Goal: Information Seeking & Learning: Compare options

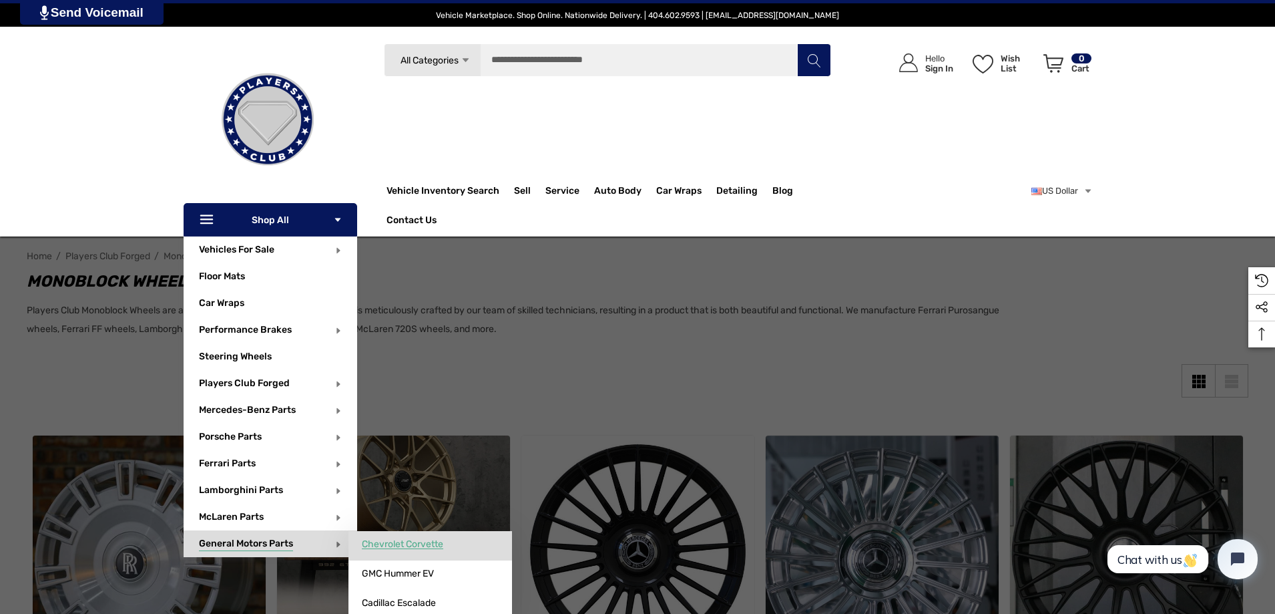
click at [397, 542] on span "Chevrolet Corvette" at bounding box center [402, 544] width 81 height 12
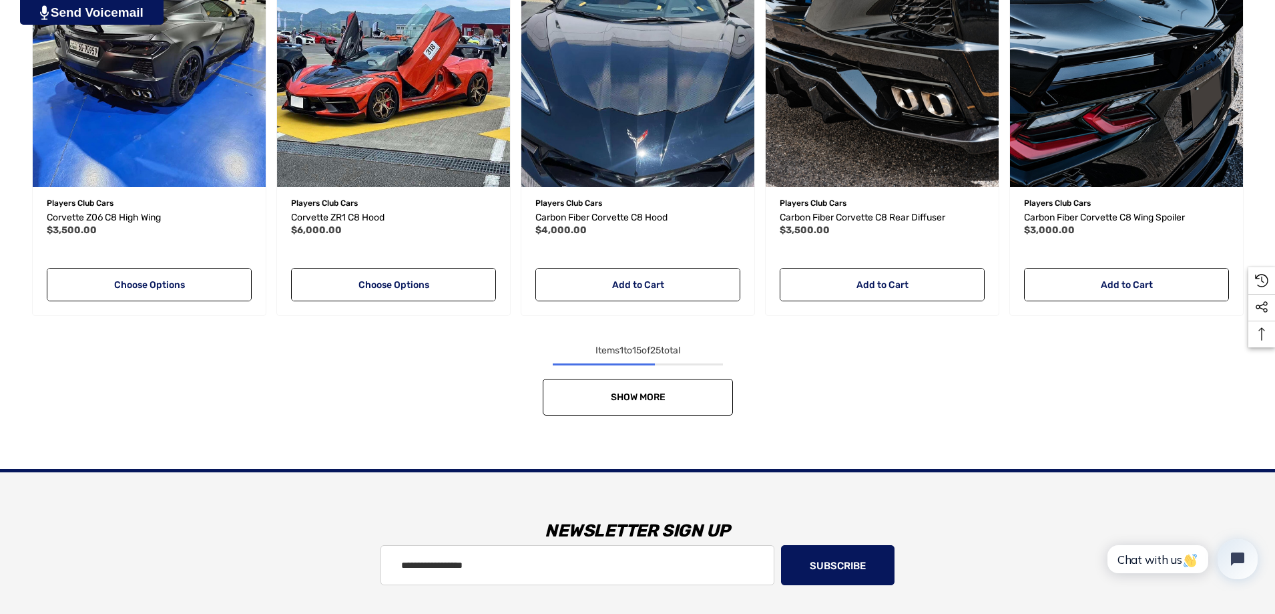
scroll to position [1269, 0]
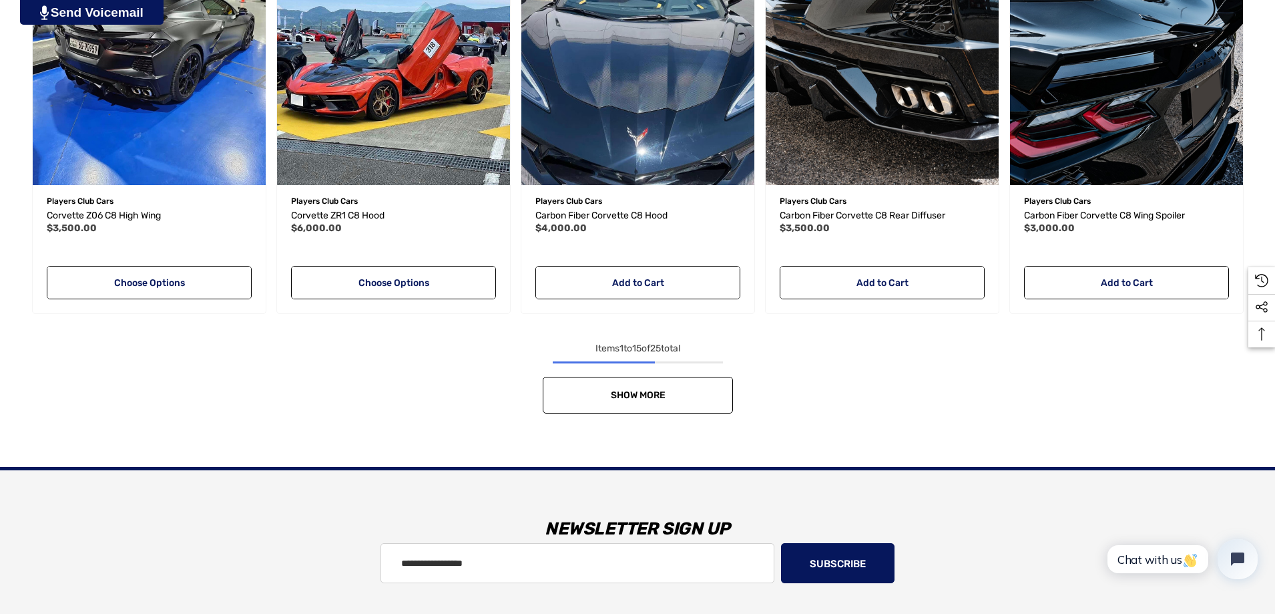
click at [714, 383] on link "Show More" at bounding box center [638, 395] width 190 height 37
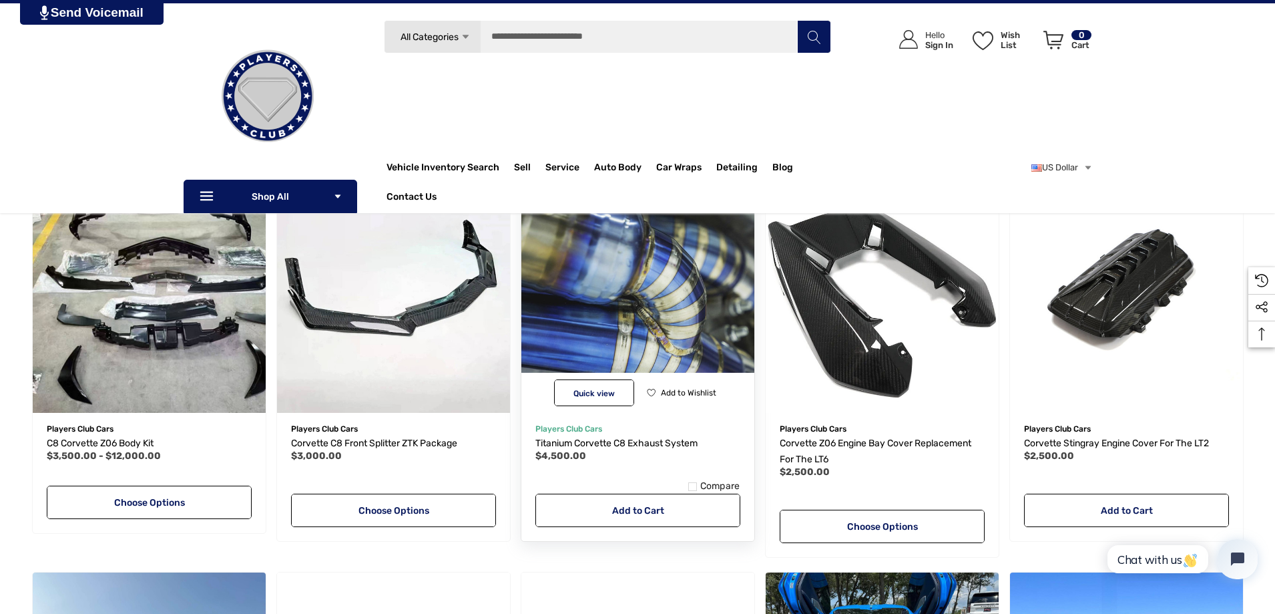
scroll to position [0, 0]
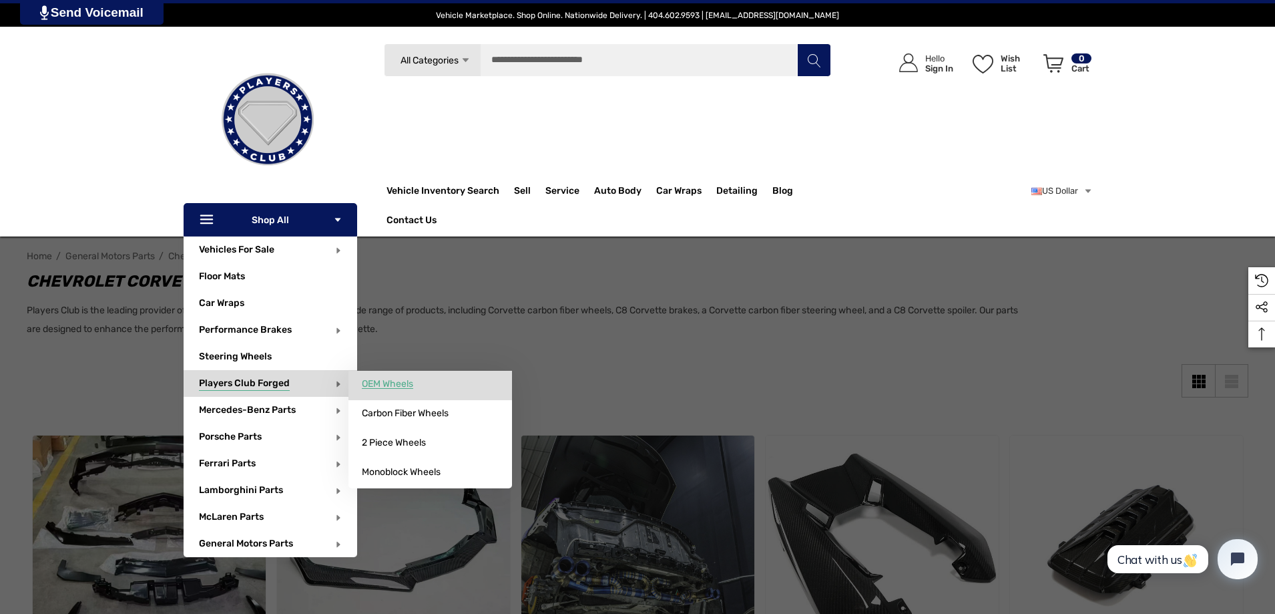
click at [407, 379] on span "OEM Wheels" at bounding box center [387, 384] width 51 height 12
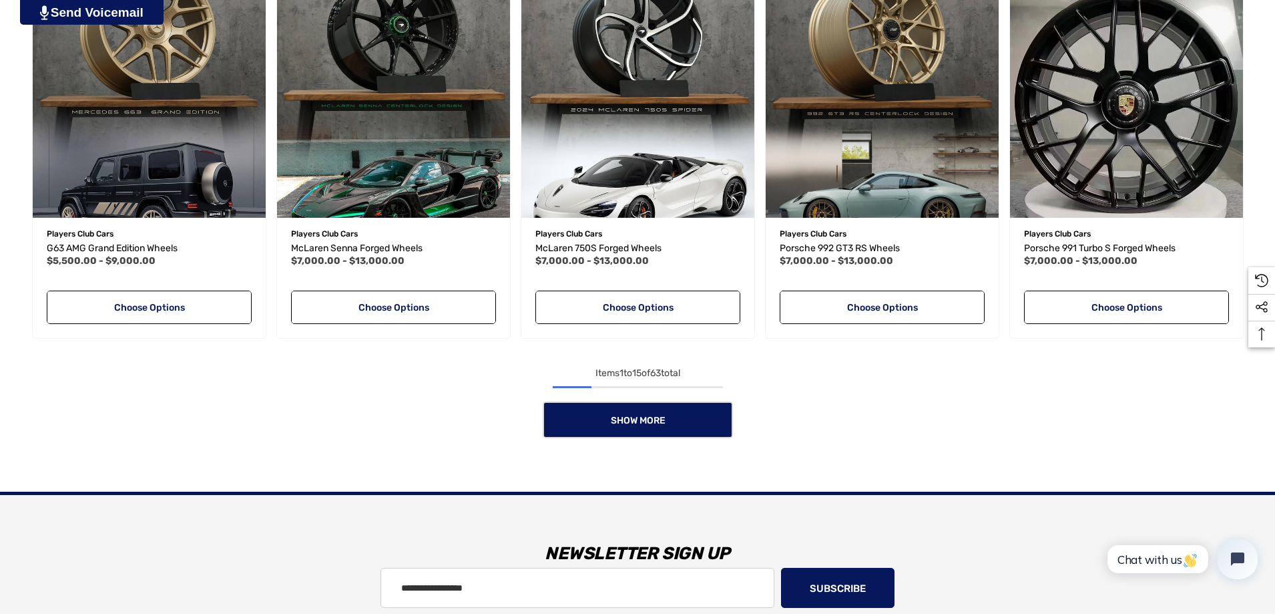
scroll to position [1202, 0]
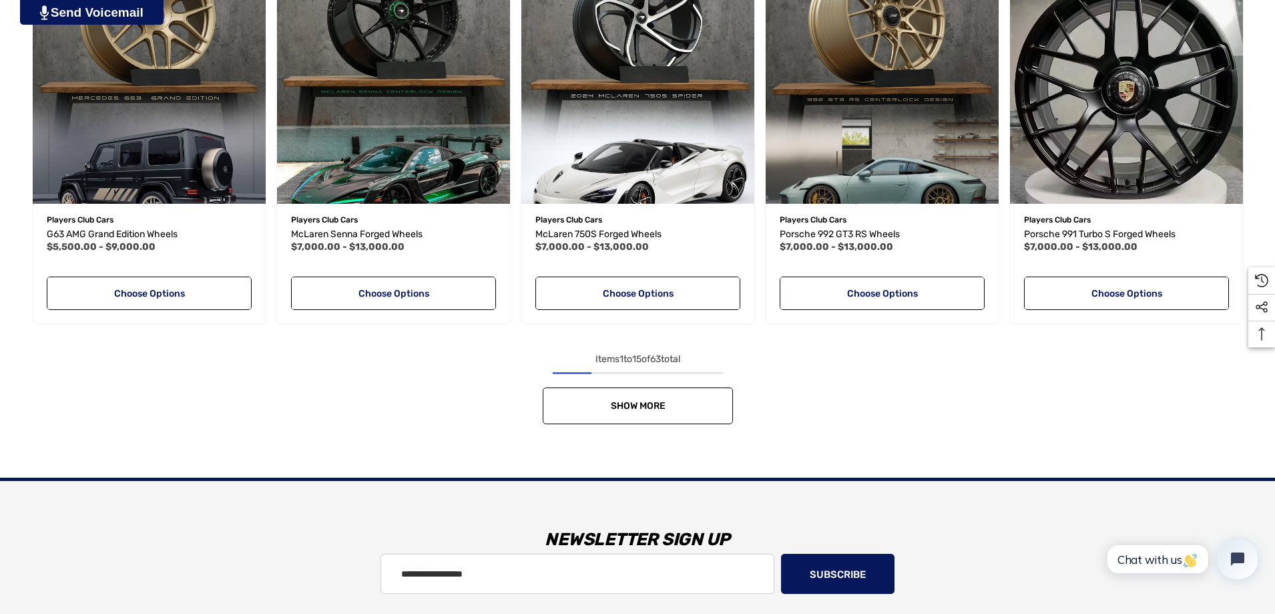
click at [634, 407] on span "Show More" at bounding box center [637, 405] width 55 height 11
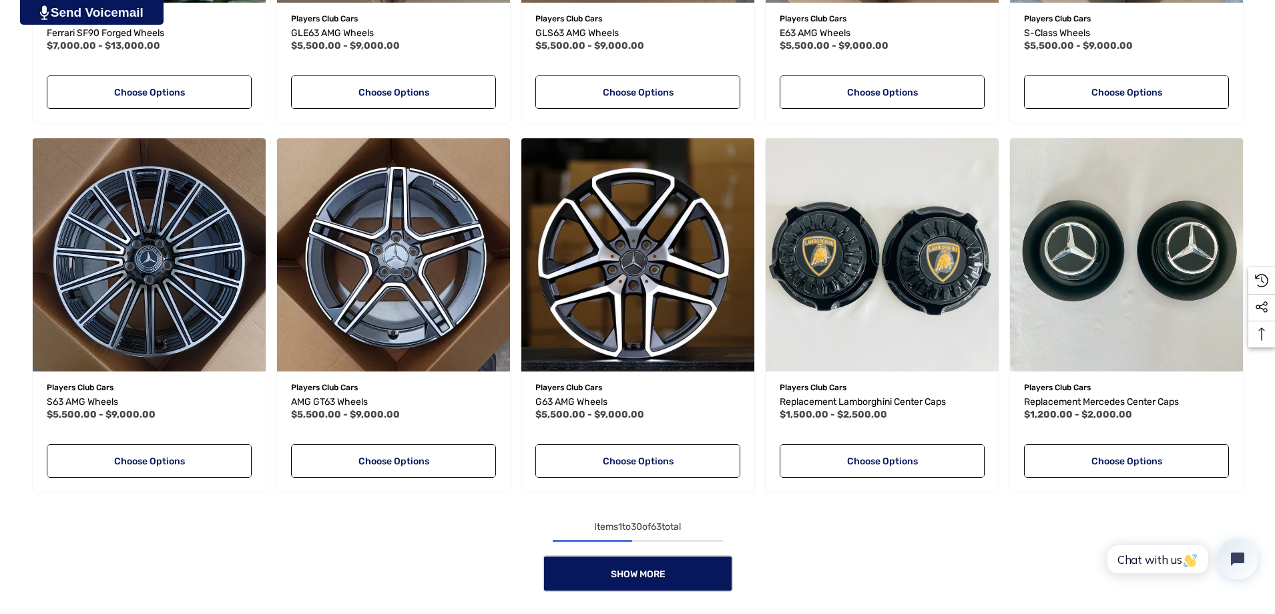
scroll to position [2203, 0]
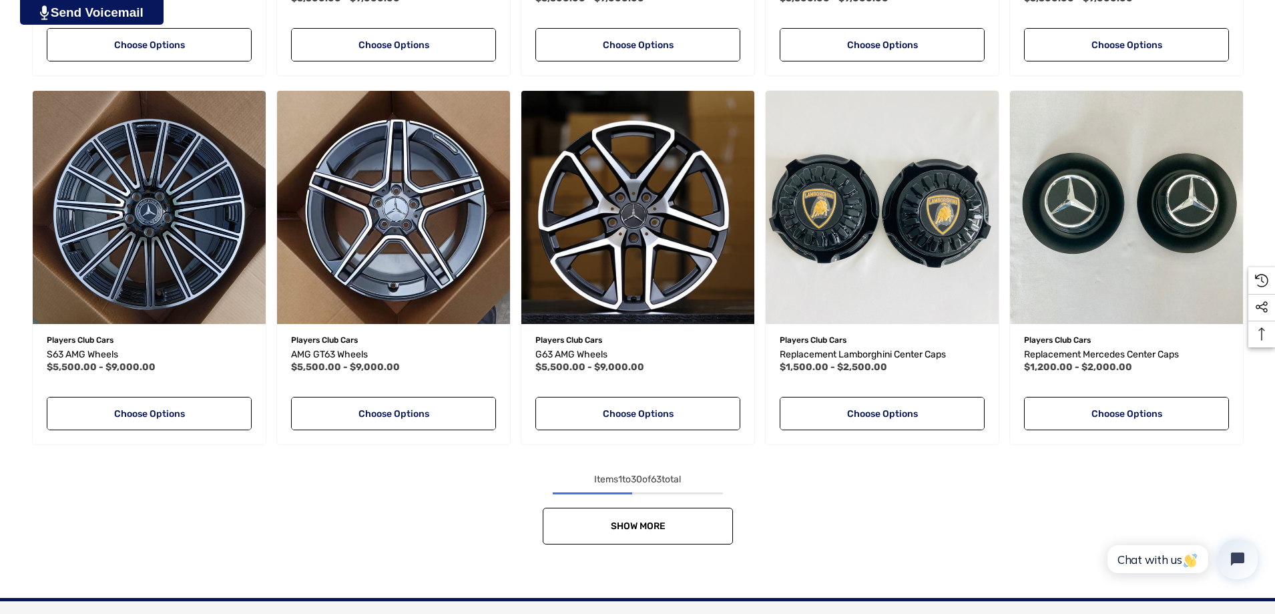
click at [689, 523] on link "Show More" at bounding box center [638, 525] width 190 height 37
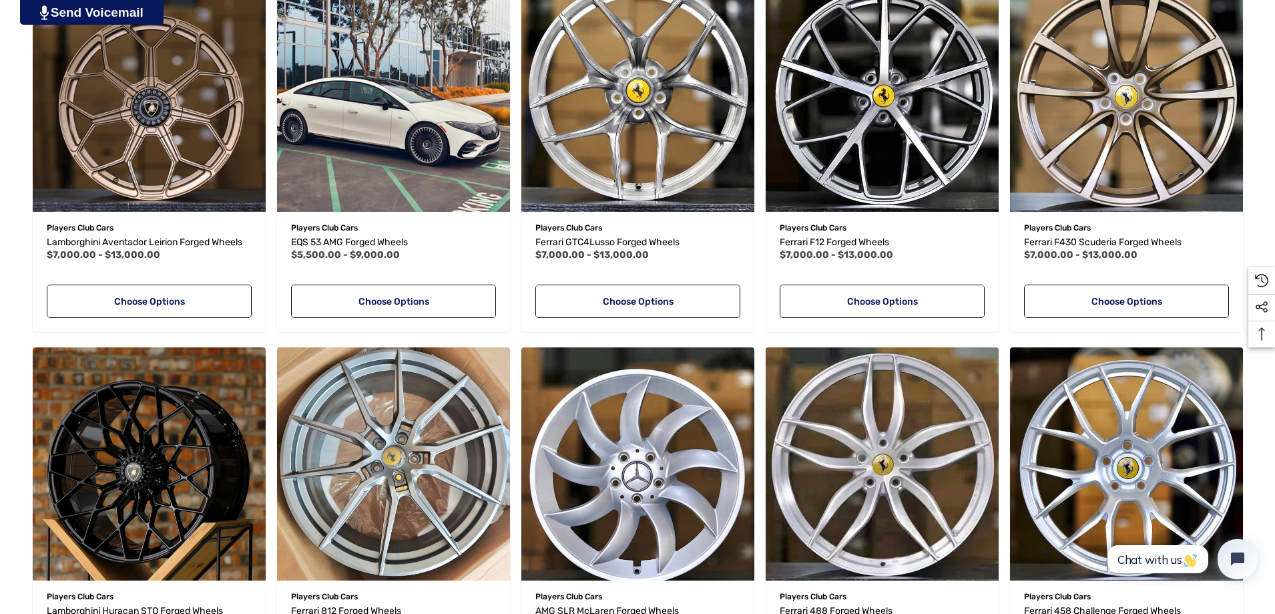
scroll to position [2871, 0]
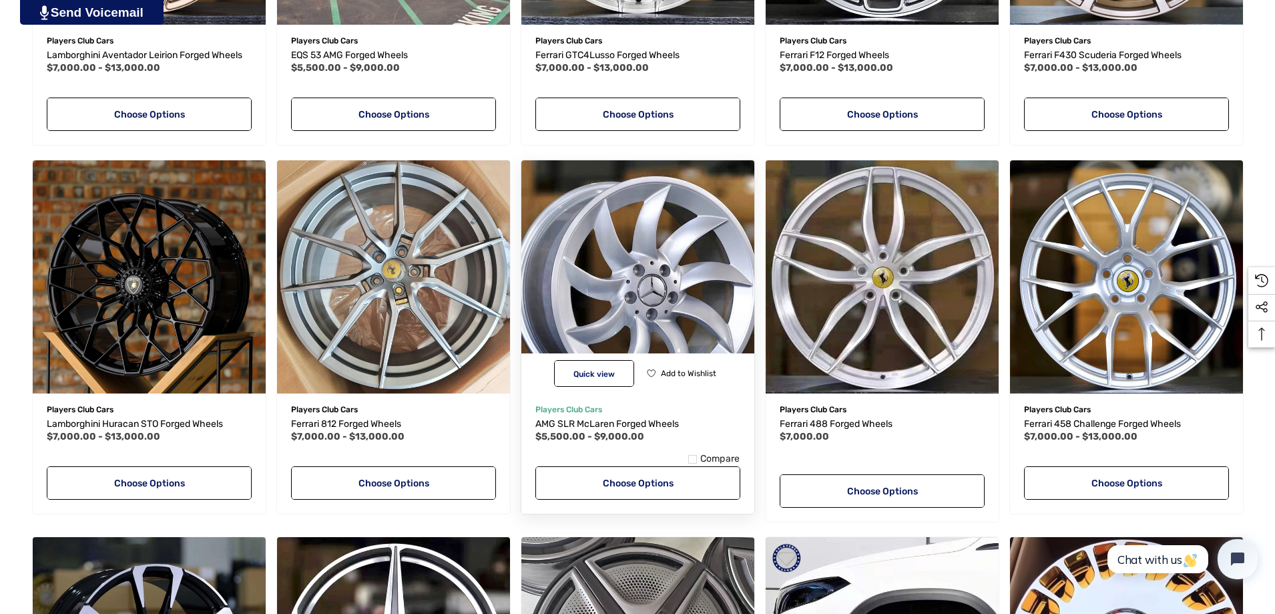
click at [661, 305] on img "AMG SLR McLaren Forged Wheels,Price range from $5,500.00 to $9,000.00\a" at bounding box center [637, 276] width 256 height 256
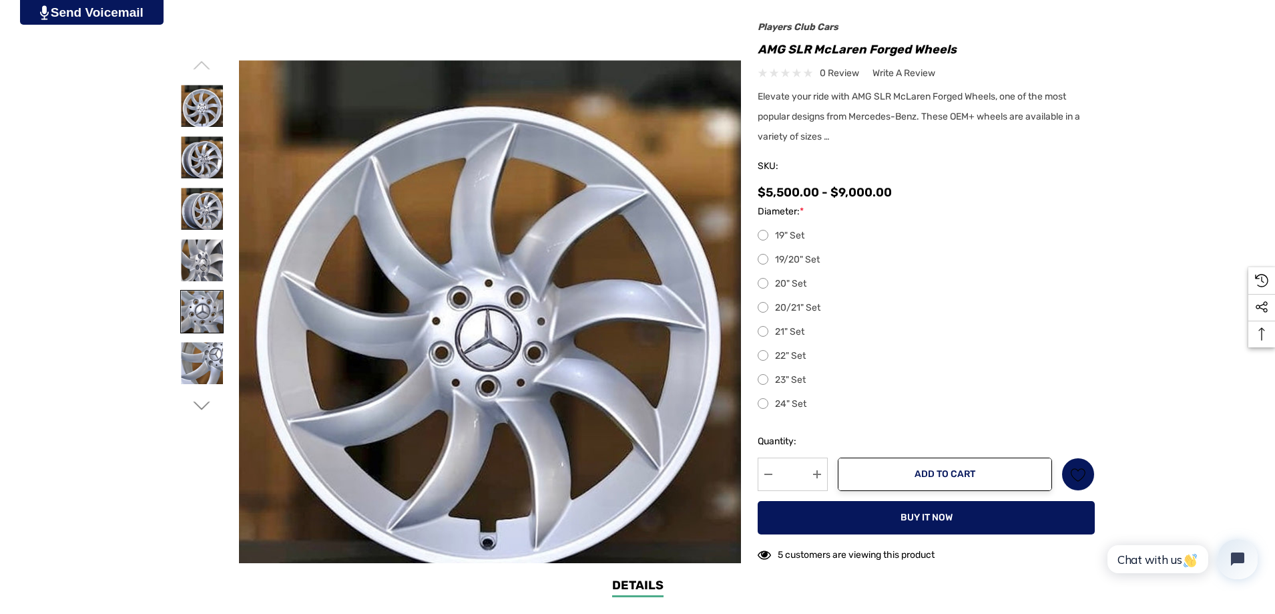
click at [197, 320] on img at bounding box center [202, 311] width 42 height 42
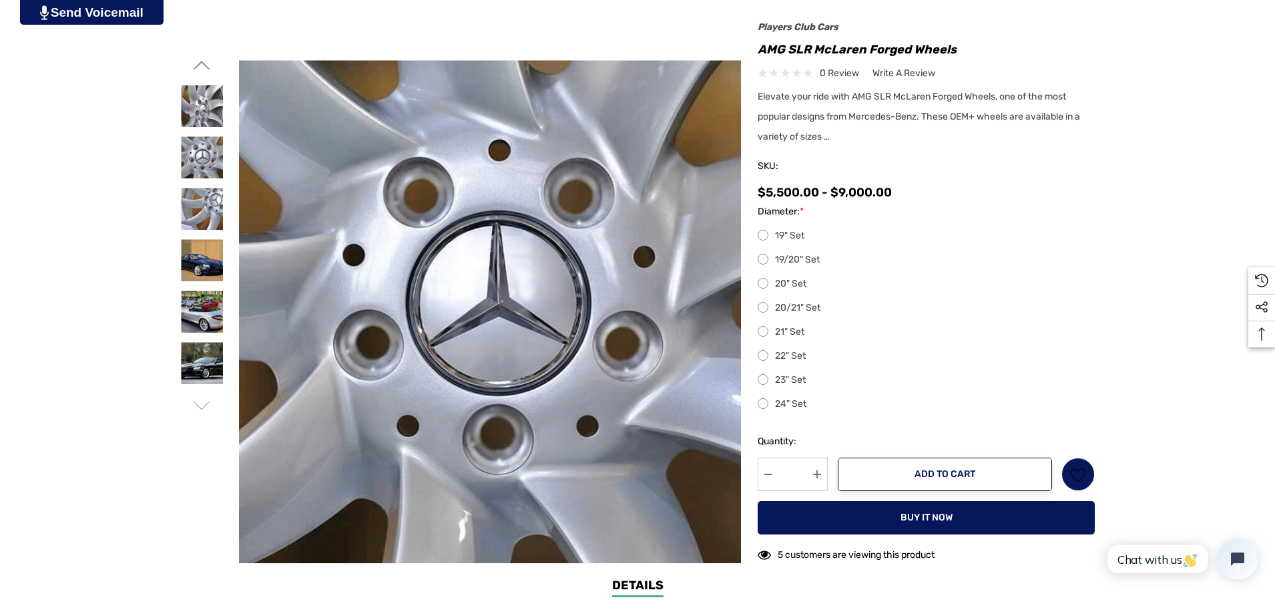
click at [205, 349] on img at bounding box center [202, 363] width 42 height 42
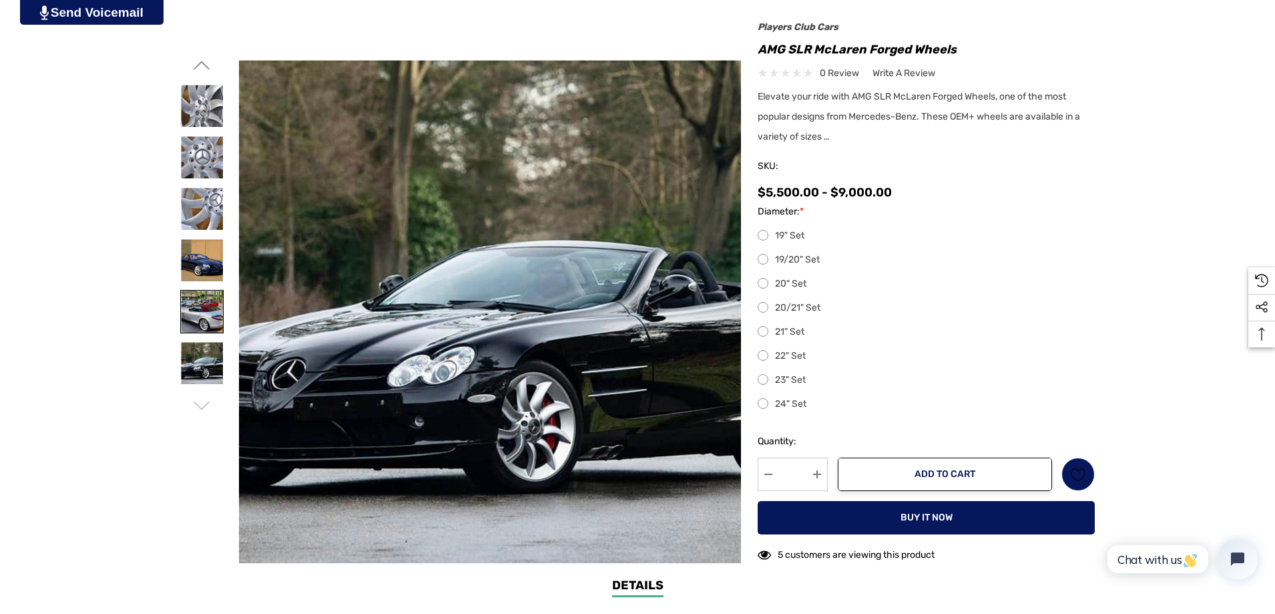
click at [211, 298] on img at bounding box center [202, 311] width 42 height 42
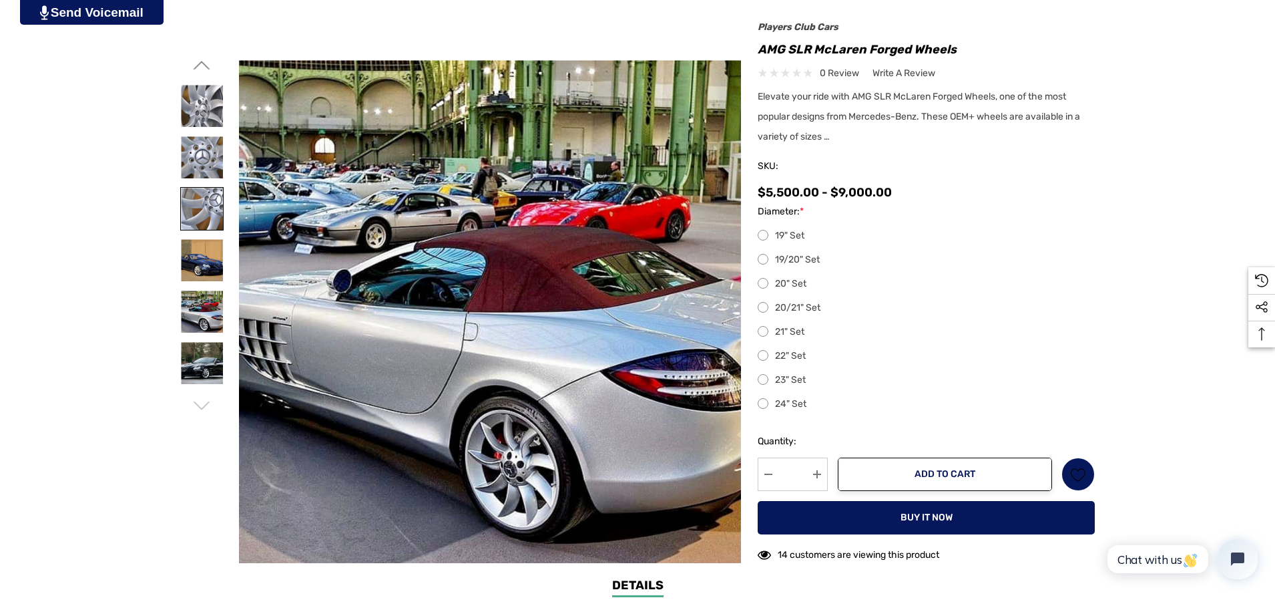
click at [202, 208] on img at bounding box center [202, 209] width 42 height 42
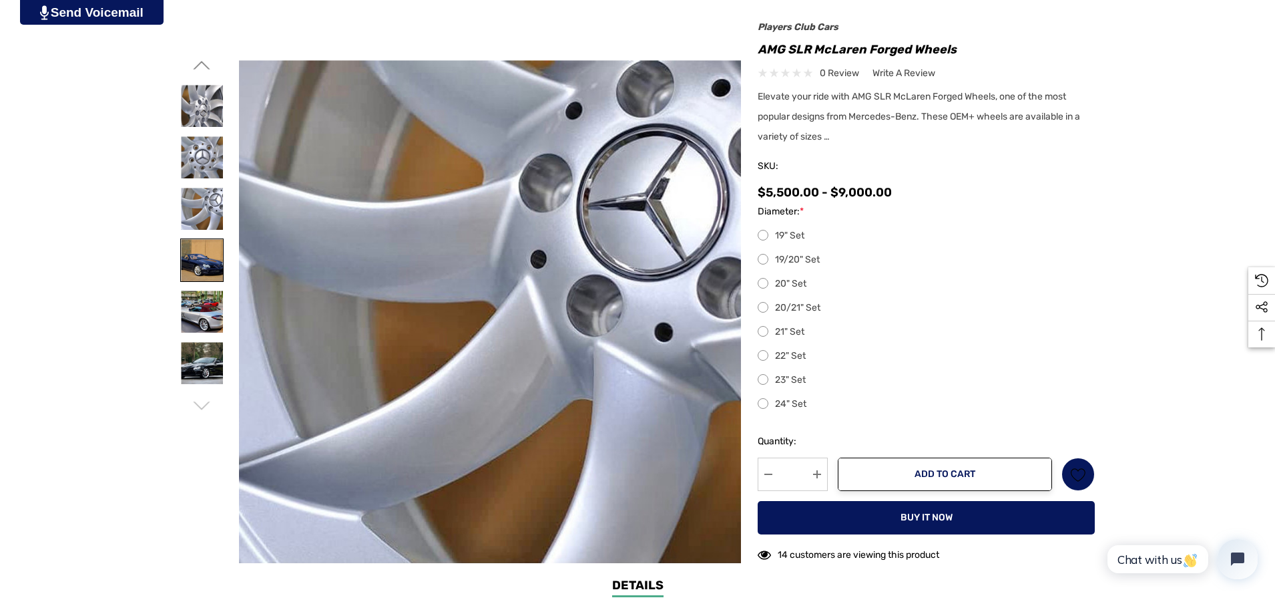
click at [202, 240] on img at bounding box center [202, 260] width 42 height 42
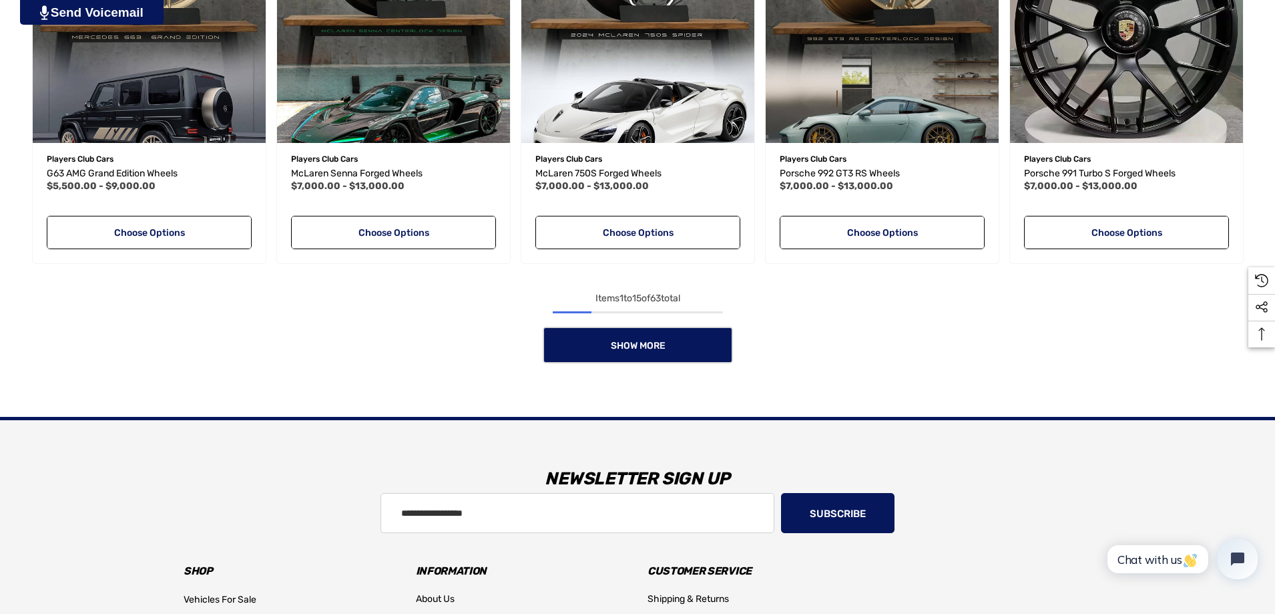
scroll to position [1274, 0]
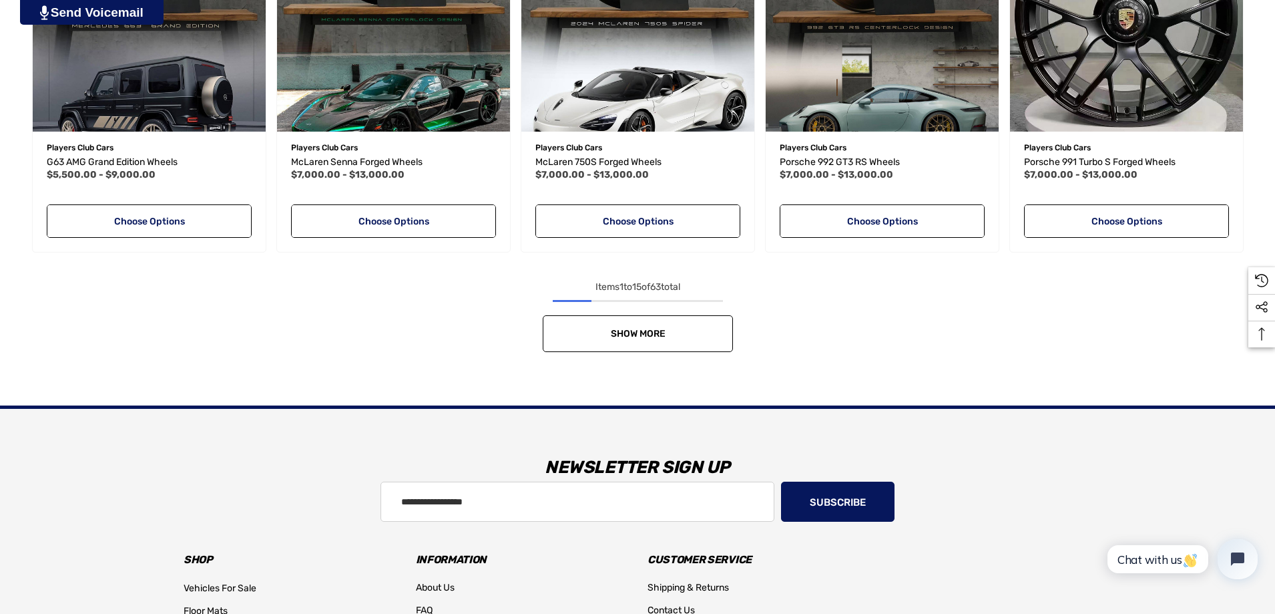
click at [618, 324] on link "Show More" at bounding box center [638, 333] width 190 height 37
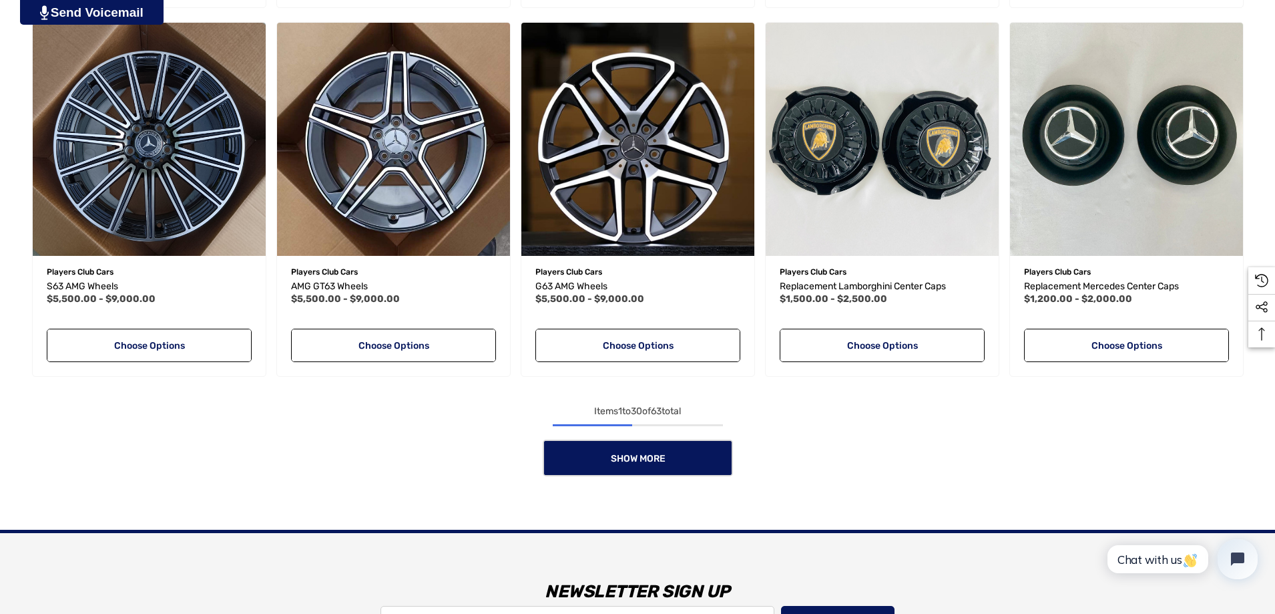
scroll to position [2275, 0]
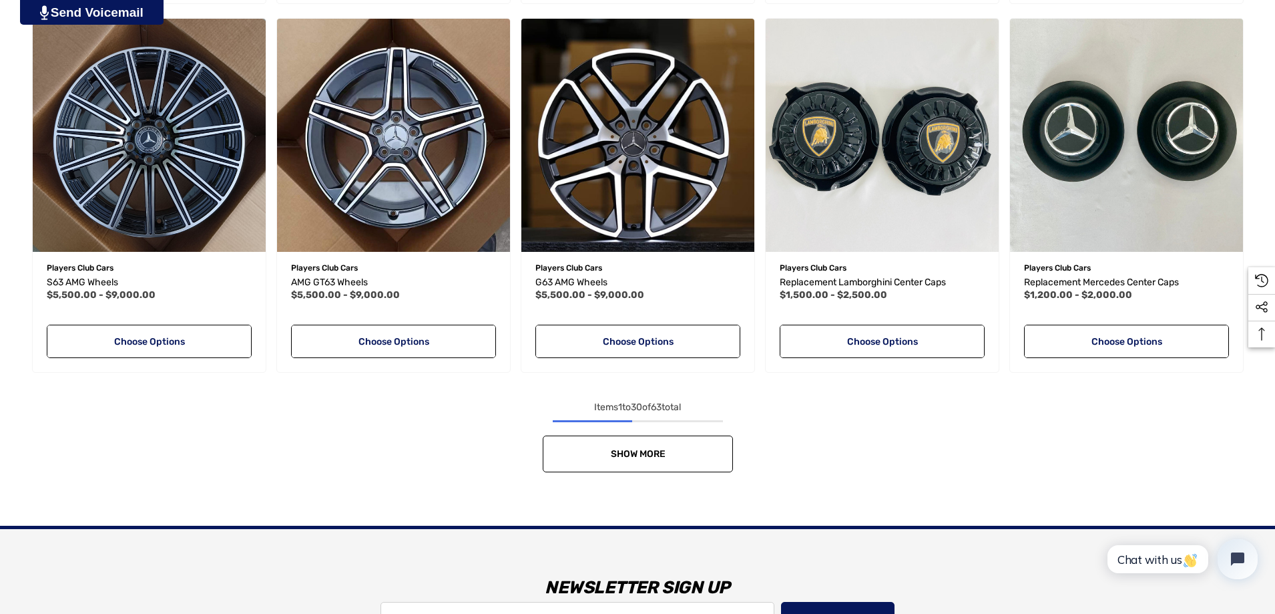
click at [700, 450] on link "Show More" at bounding box center [638, 453] width 190 height 37
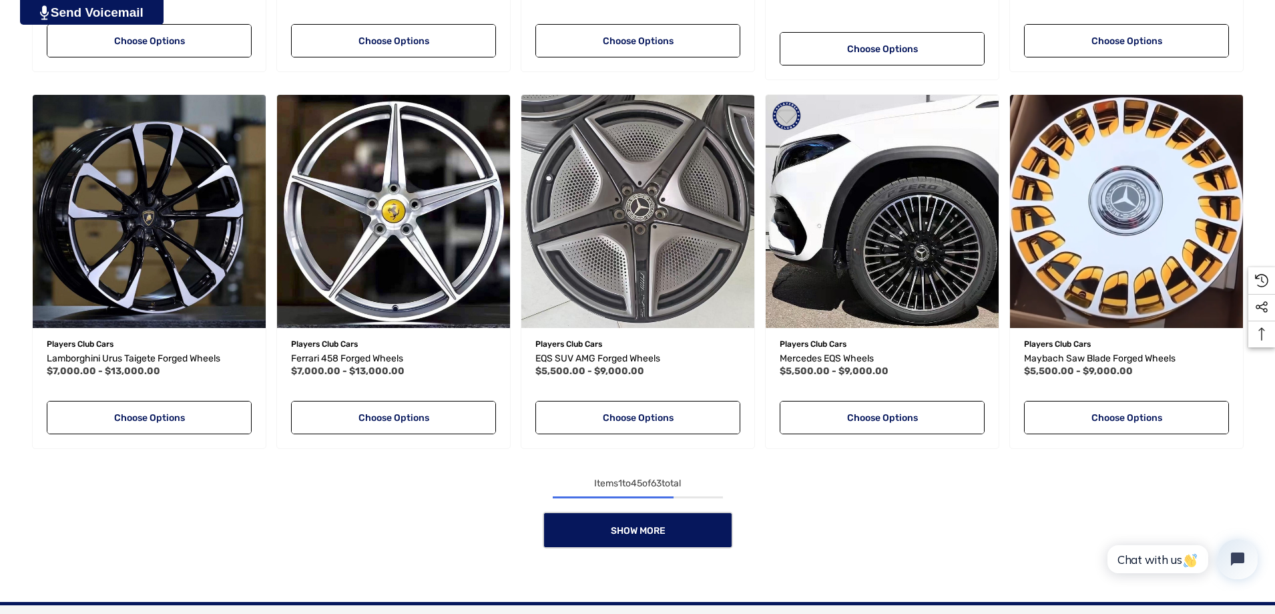
scroll to position [3344, 0]
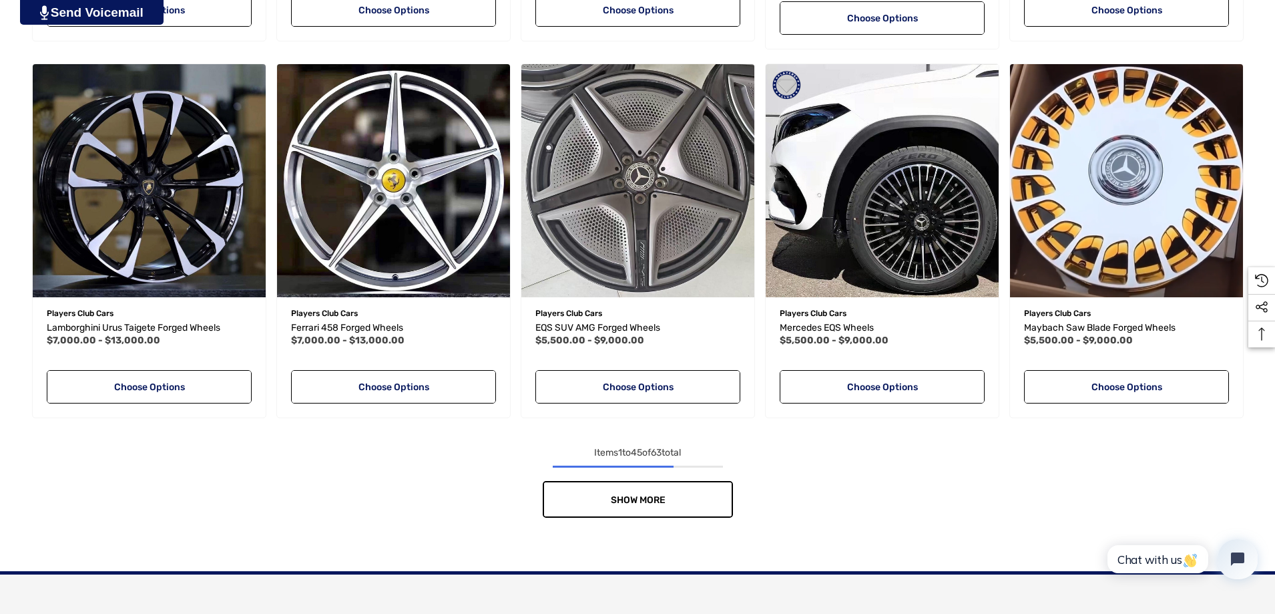
click at [697, 493] on link "Show More" at bounding box center [638, 499] width 190 height 37
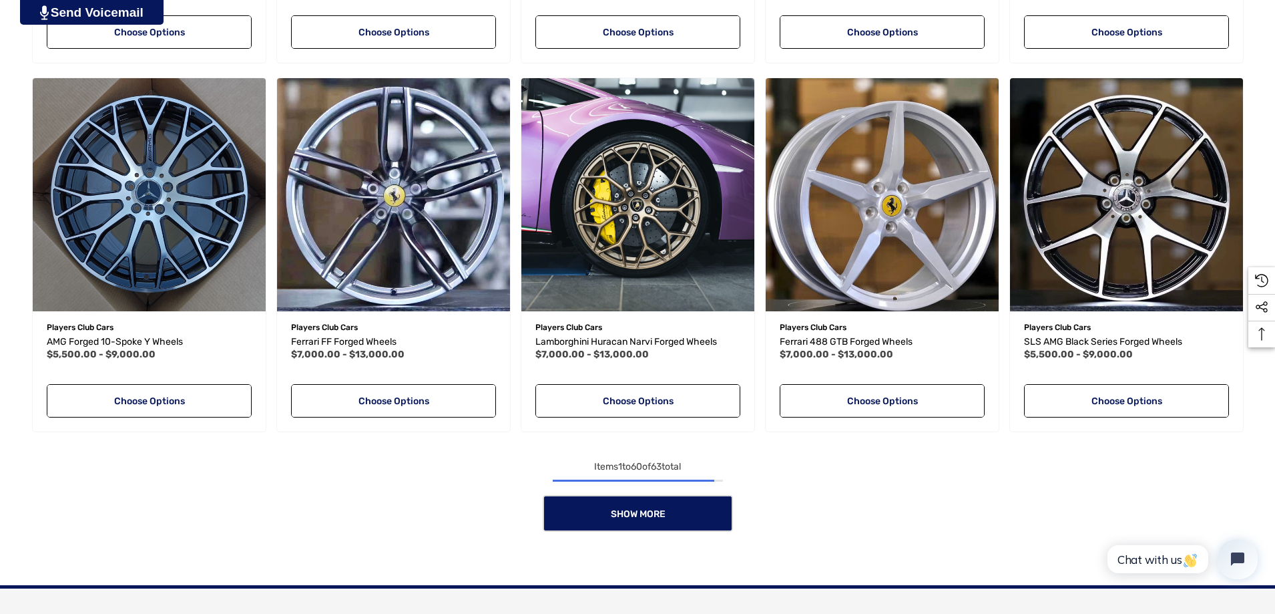
scroll to position [4479, 0]
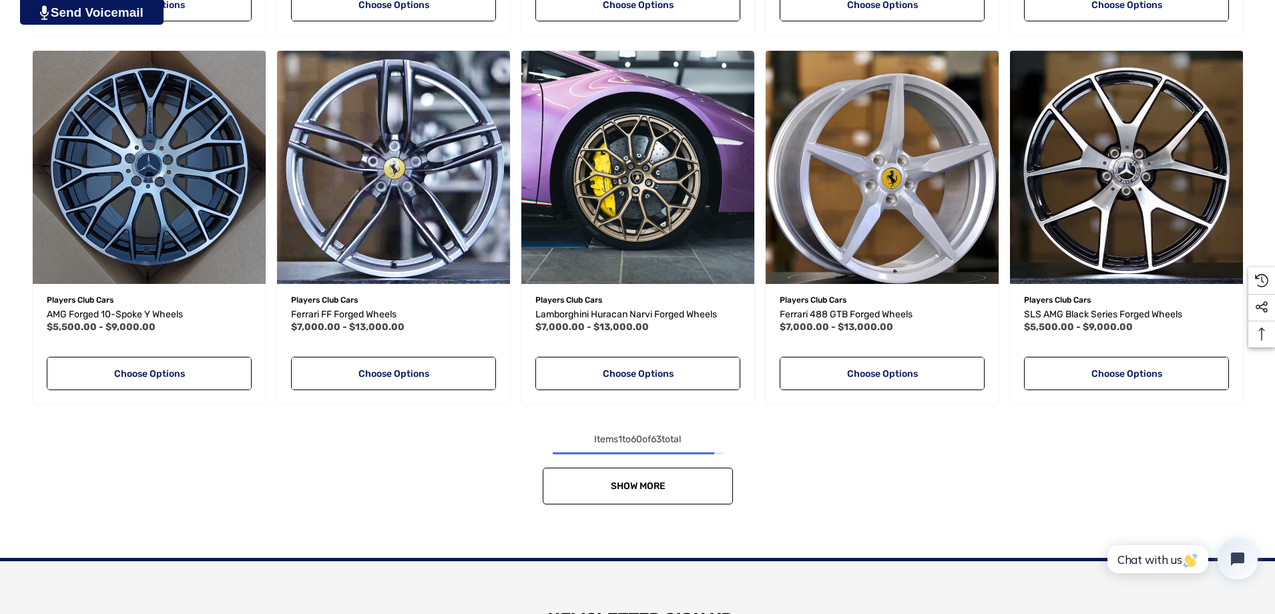
click at [704, 488] on link "Show More" at bounding box center [638, 485] width 190 height 37
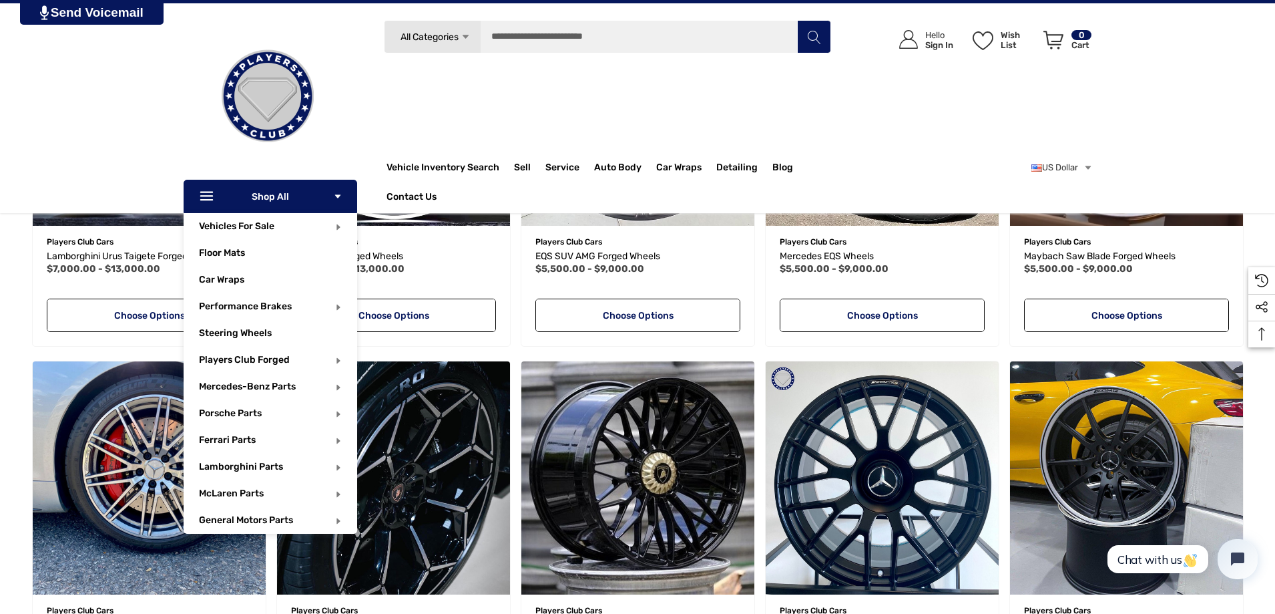
scroll to position [3410, 0]
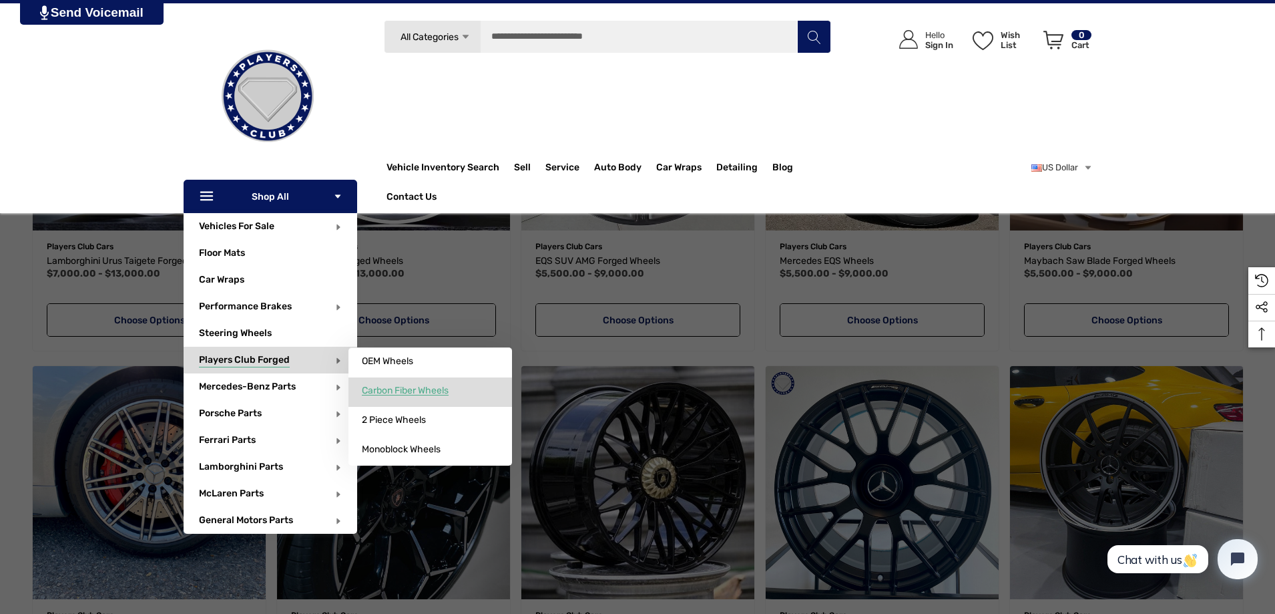
click at [449, 394] on span "Carbon Fiber Wheels" at bounding box center [405, 391] width 87 height 12
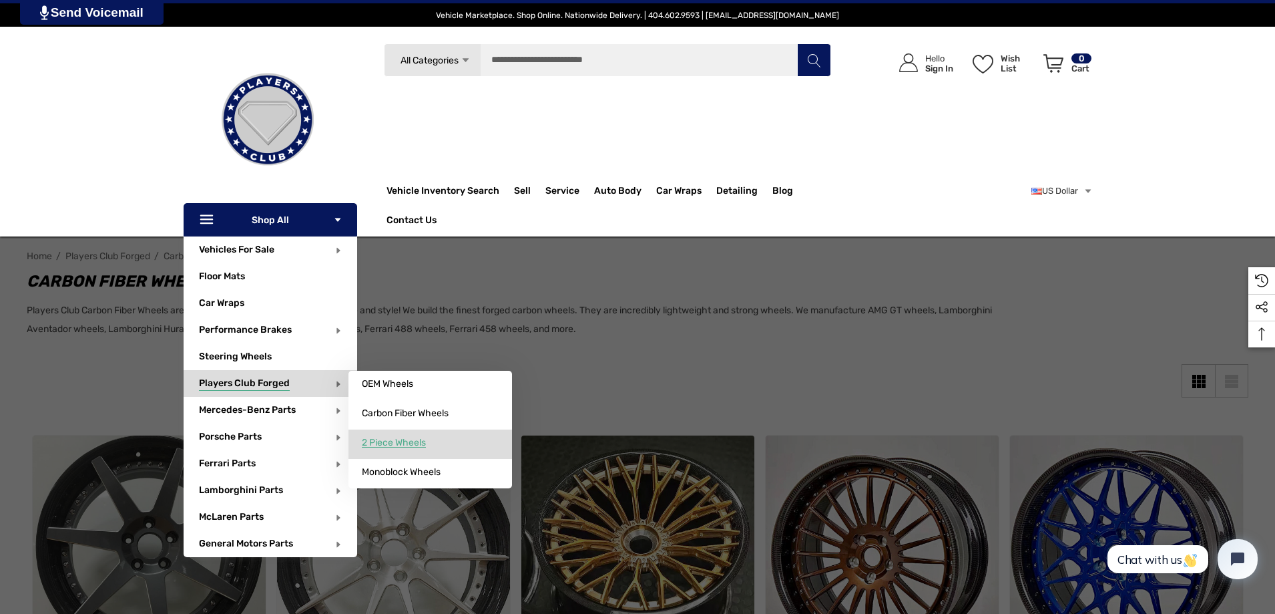
click at [425, 443] on span "2 Piece Wheels" at bounding box center [394, 443] width 64 height 12
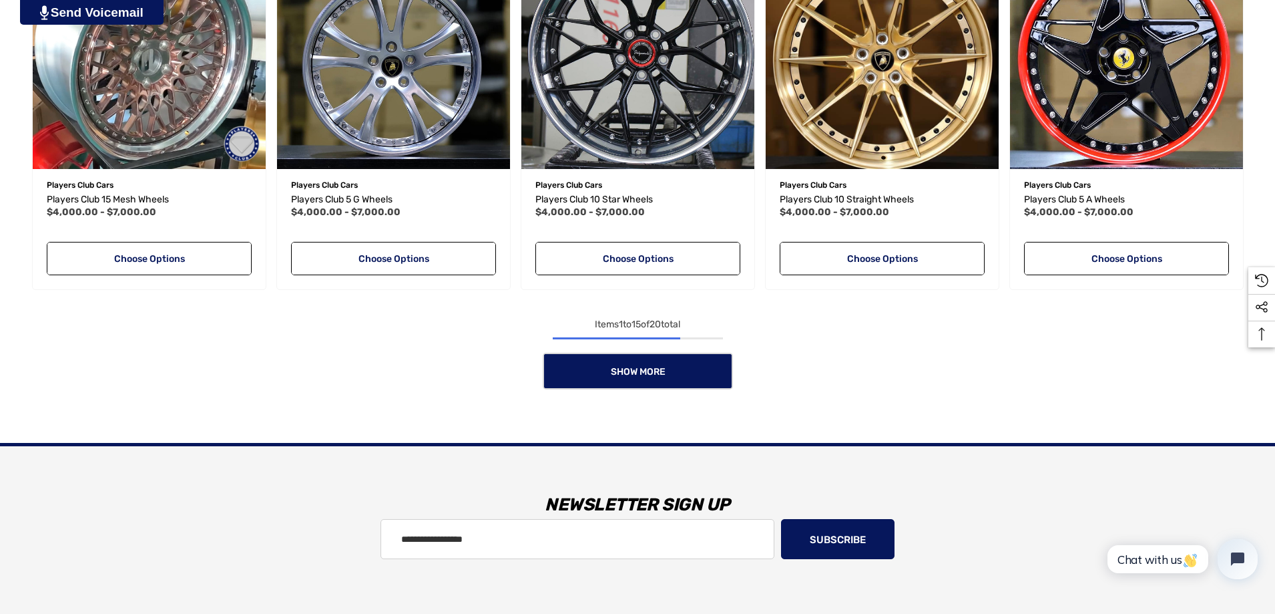
scroll to position [1269, 0]
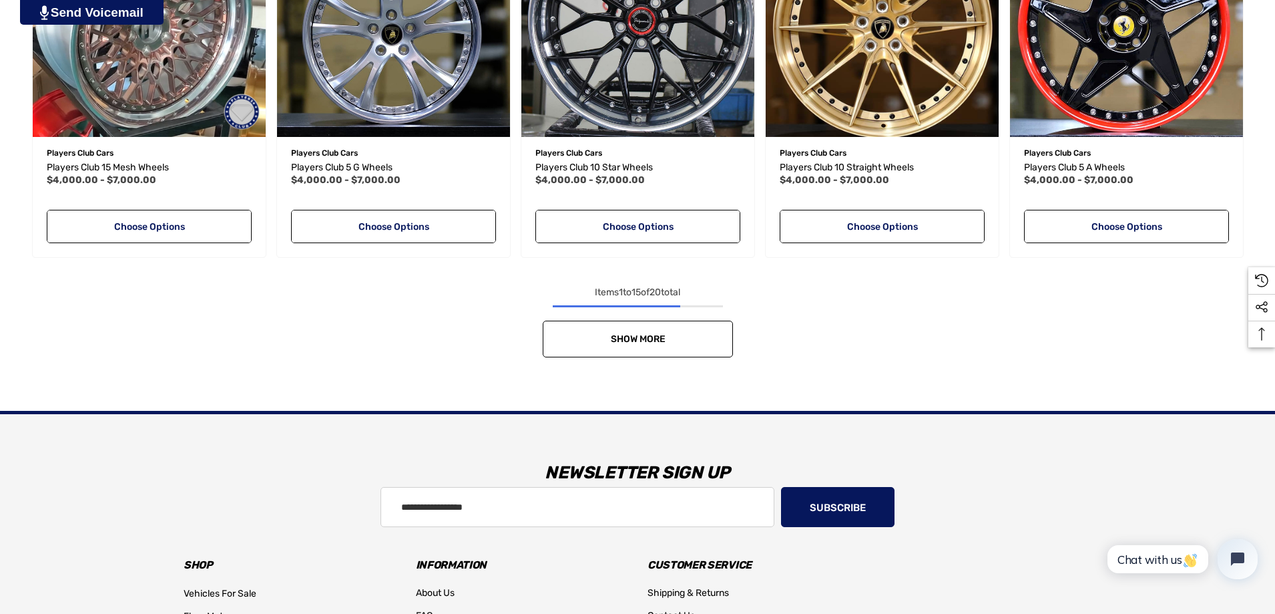
click at [609, 343] on link "Show More" at bounding box center [638, 338] width 190 height 37
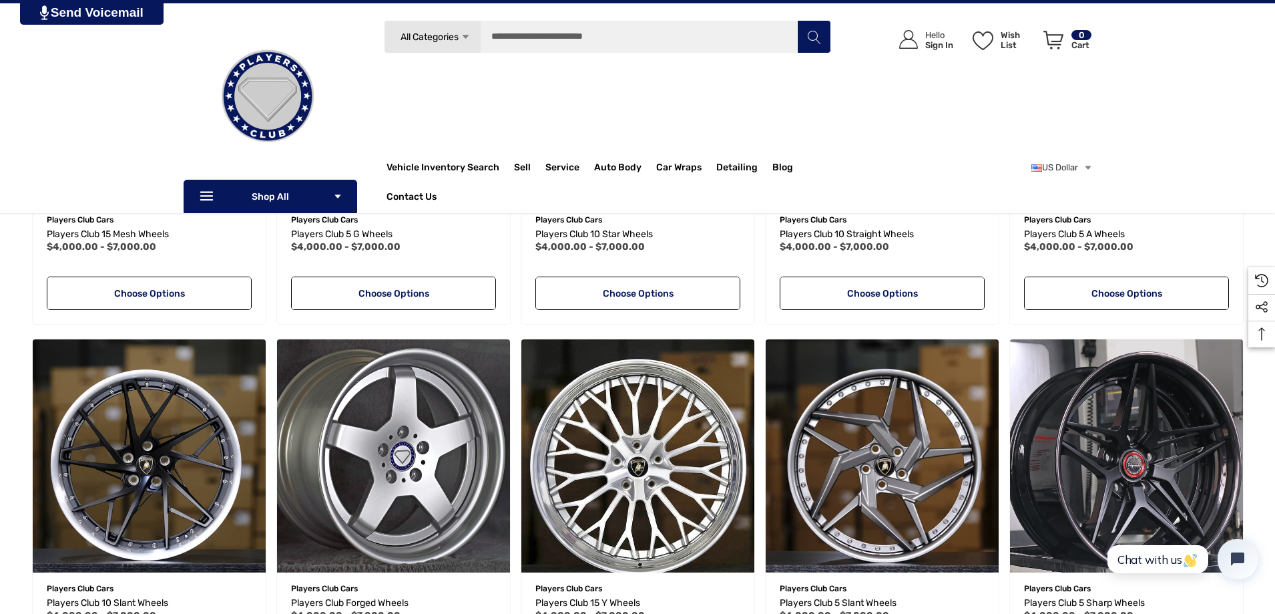
scroll to position [1135, 0]
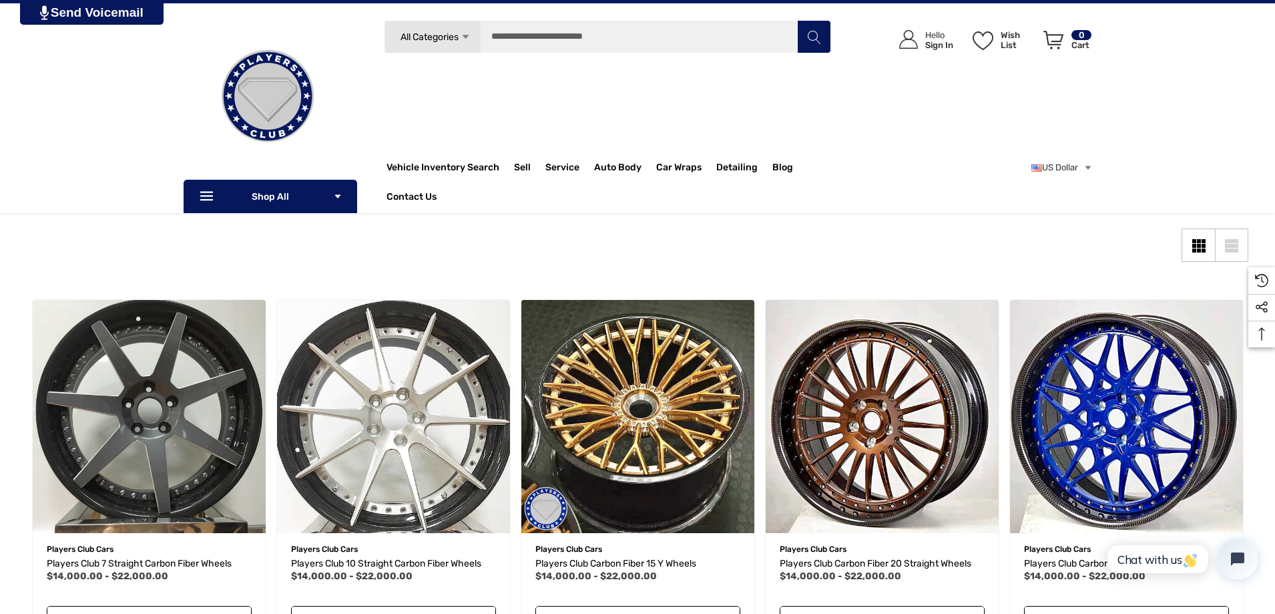
scroll to position [67, 0]
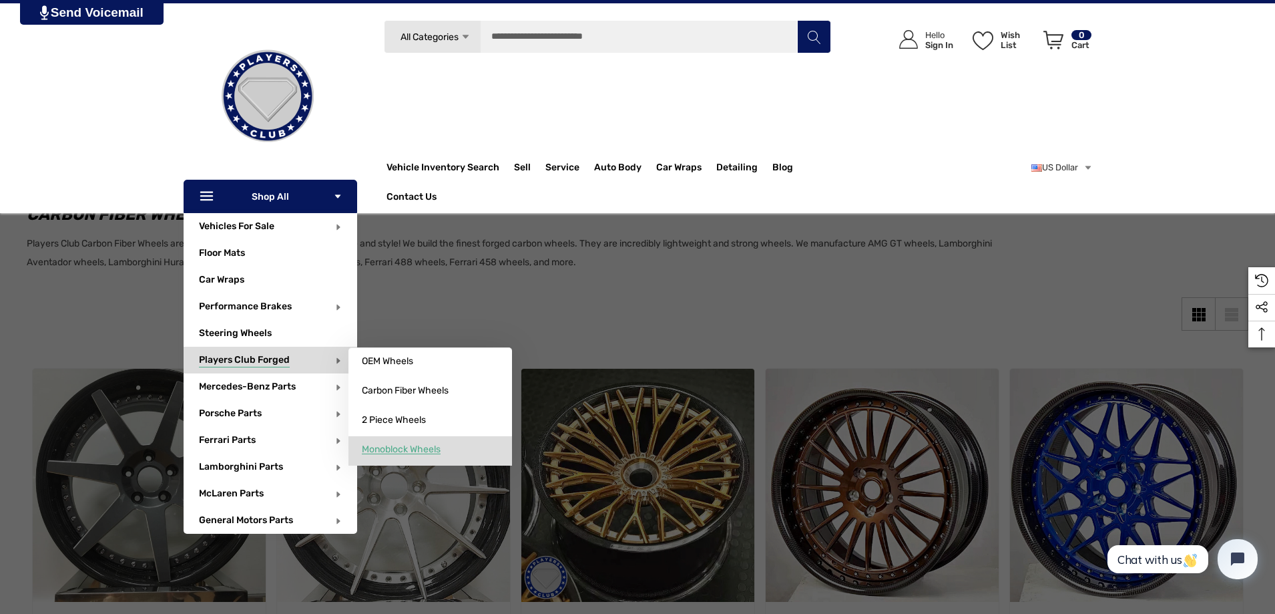
click at [429, 449] on span "Monoblock Wheels" at bounding box center [401, 449] width 79 height 12
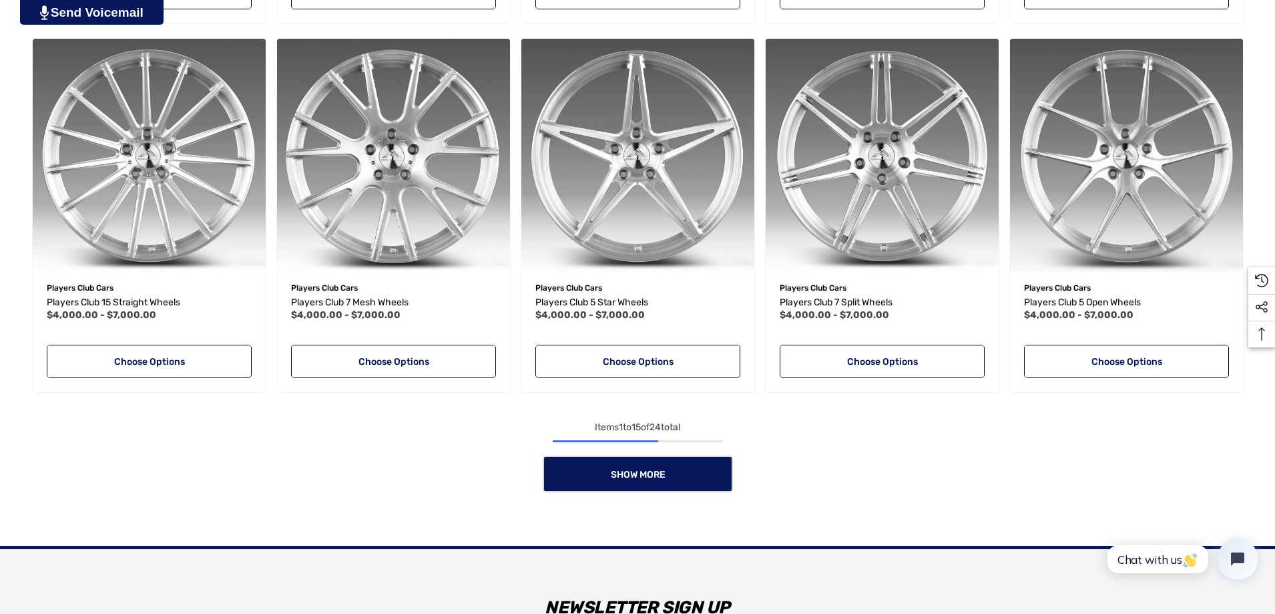
scroll to position [1202, 0]
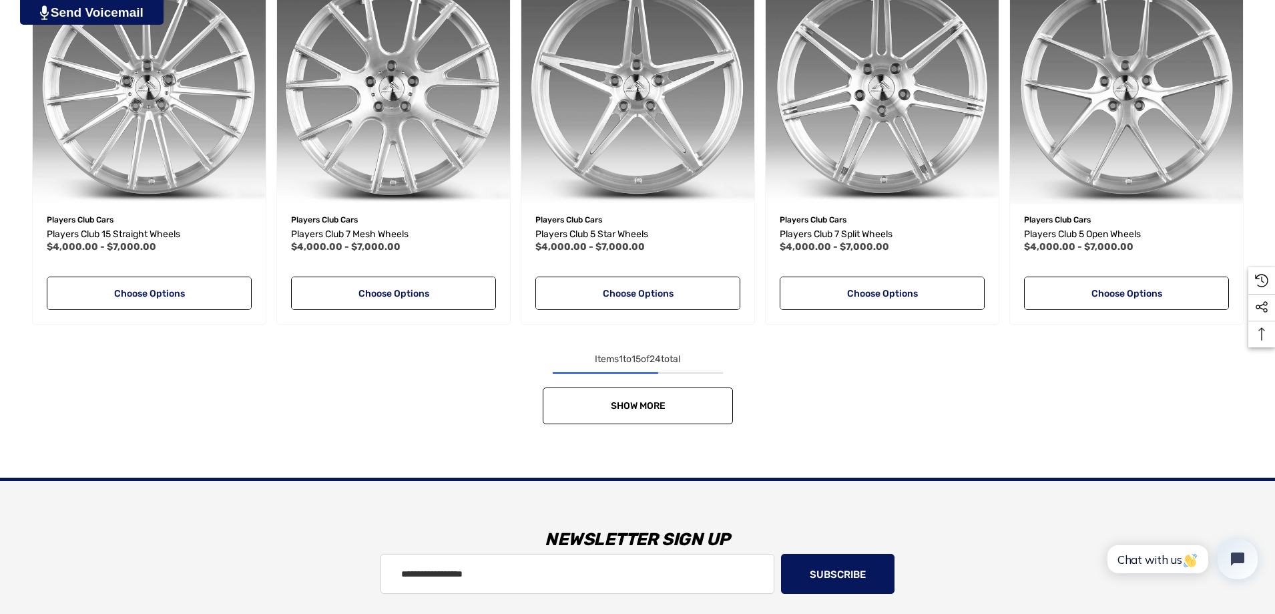
click at [703, 403] on link "Show More" at bounding box center [638, 405] width 190 height 37
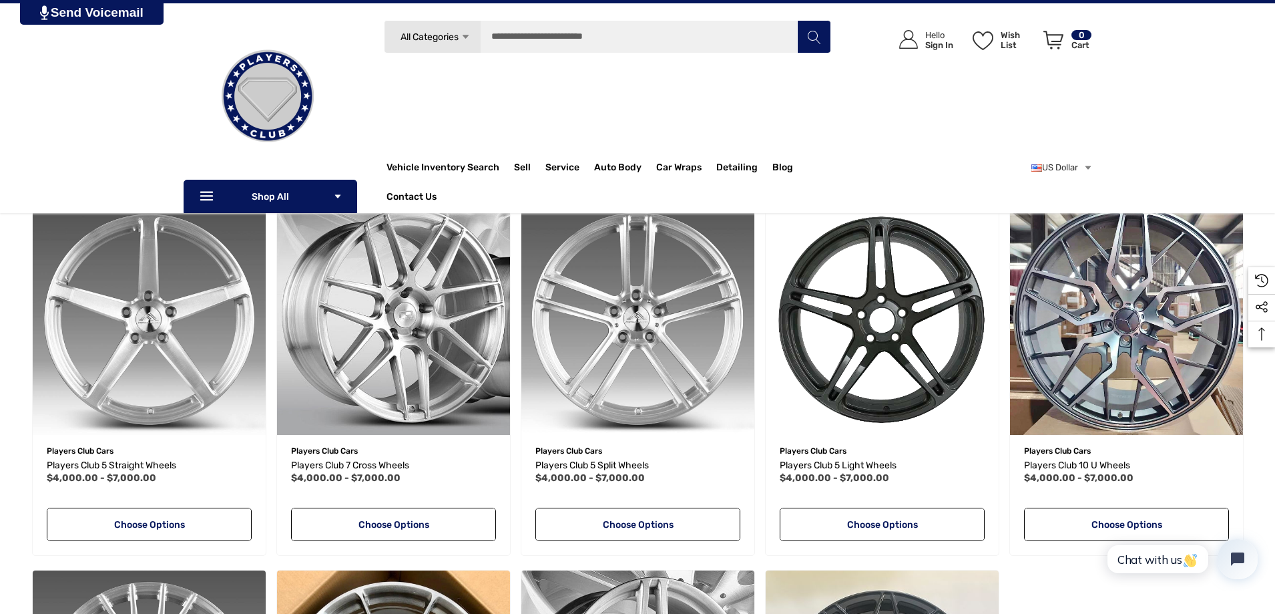
scroll to position [1335, 0]
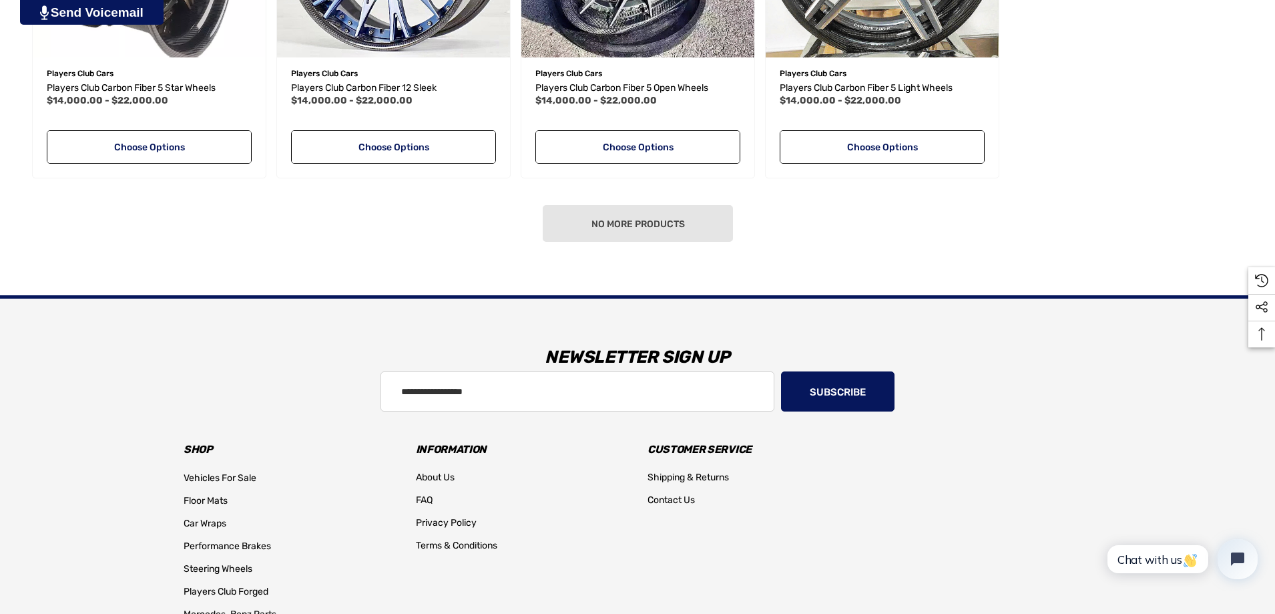
scroll to position [1001, 0]
